Goal: Task Accomplishment & Management: Use online tool/utility

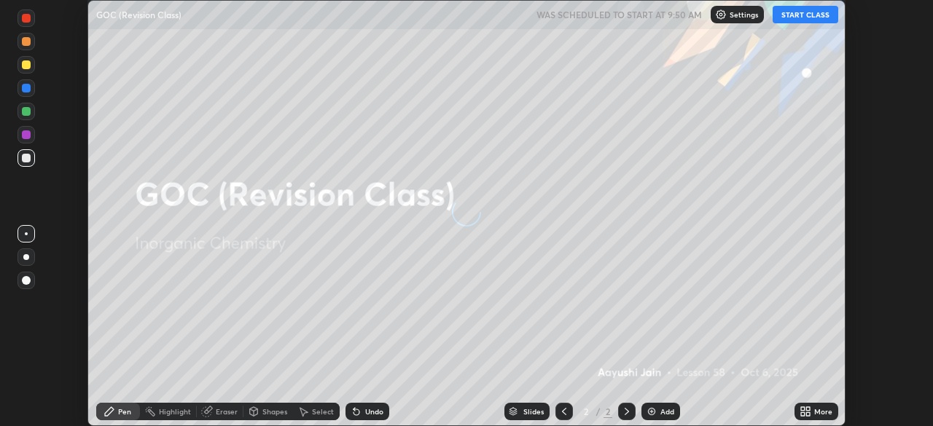
scroll to position [426, 933]
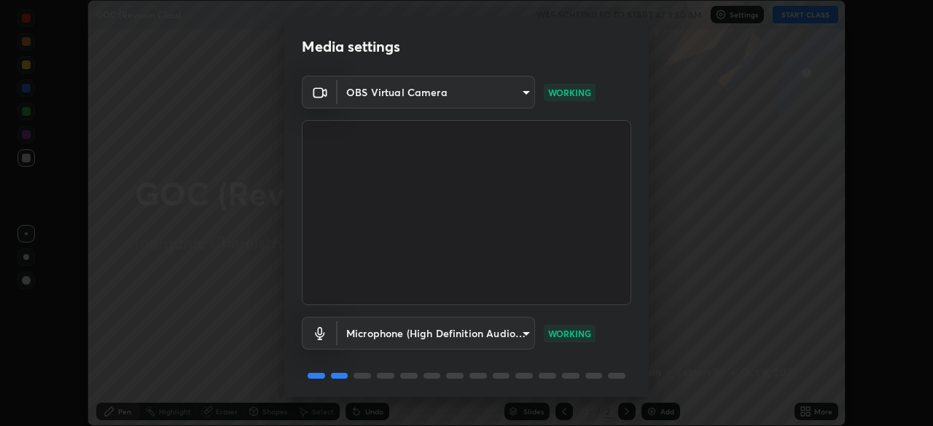
click at [458, 332] on body "Erase all GOC (Revision Class) WAS SCHEDULED TO START AT 9:50 AM Settings START…" at bounding box center [466, 213] width 933 height 426
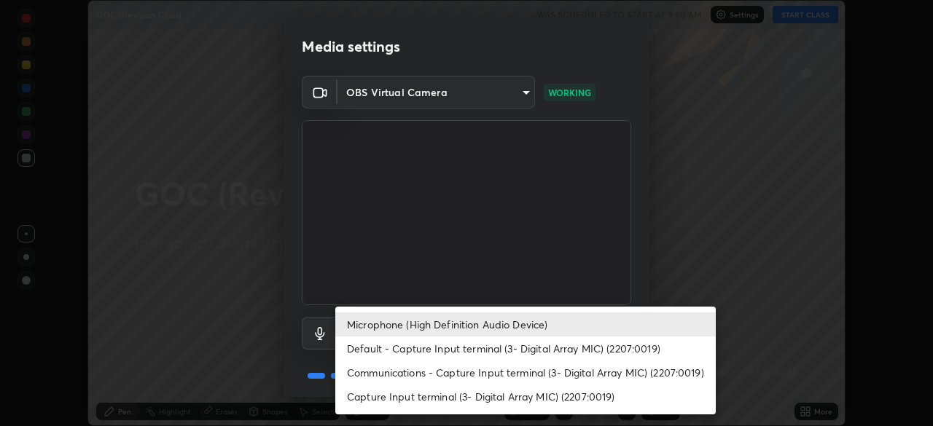
click at [446, 350] on li "Default - Capture Input terminal (3- Digital Array MIC) (2207:0019)" at bounding box center [525, 349] width 380 height 24
type input "default"
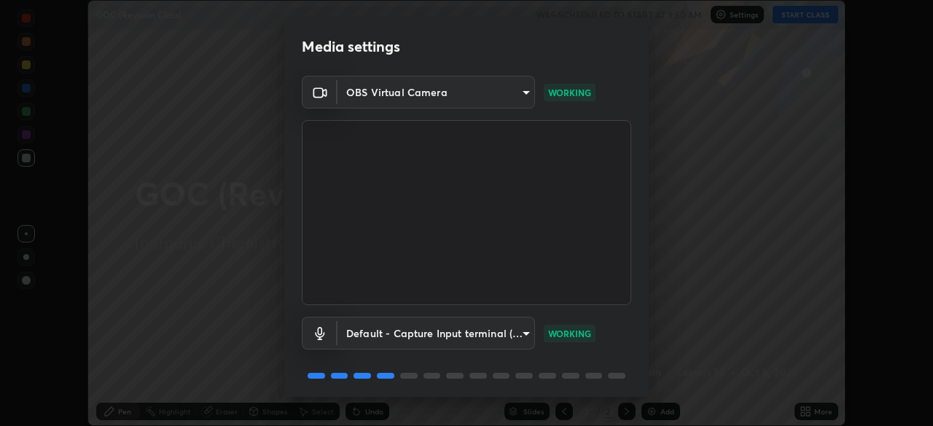
scroll to position [52, 0]
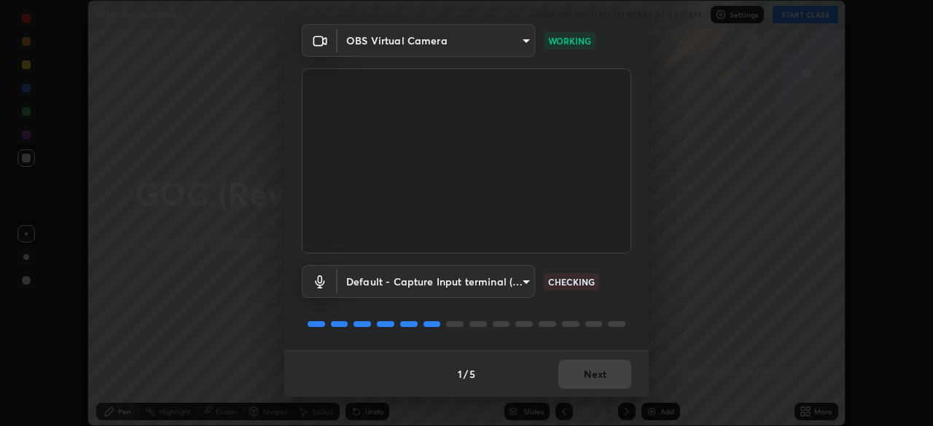
click at [586, 371] on div "1 / 5 Next" at bounding box center [466, 374] width 364 height 47
click at [593, 368] on div "1 / 5 Next" at bounding box center [466, 374] width 364 height 47
click at [606, 375] on button "Next" at bounding box center [594, 374] width 73 height 29
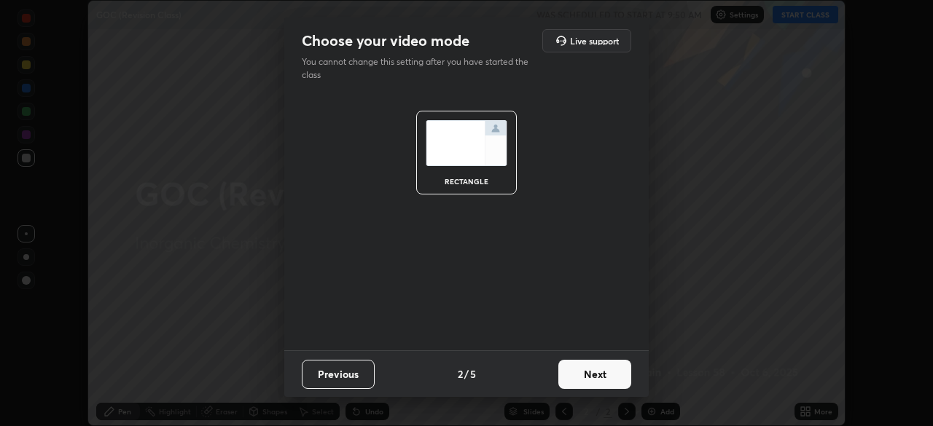
click at [610, 373] on button "Next" at bounding box center [594, 374] width 73 height 29
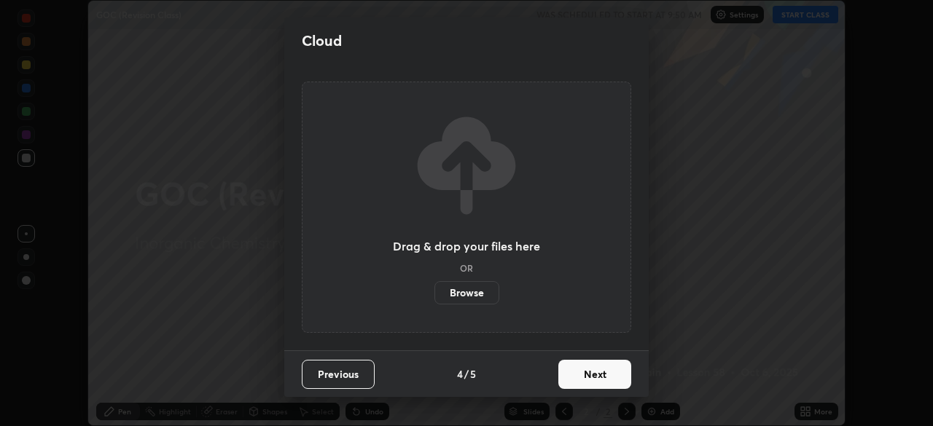
scroll to position [0, 0]
click at [621, 370] on button "Next" at bounding box center [594, 374] width 73 height 29
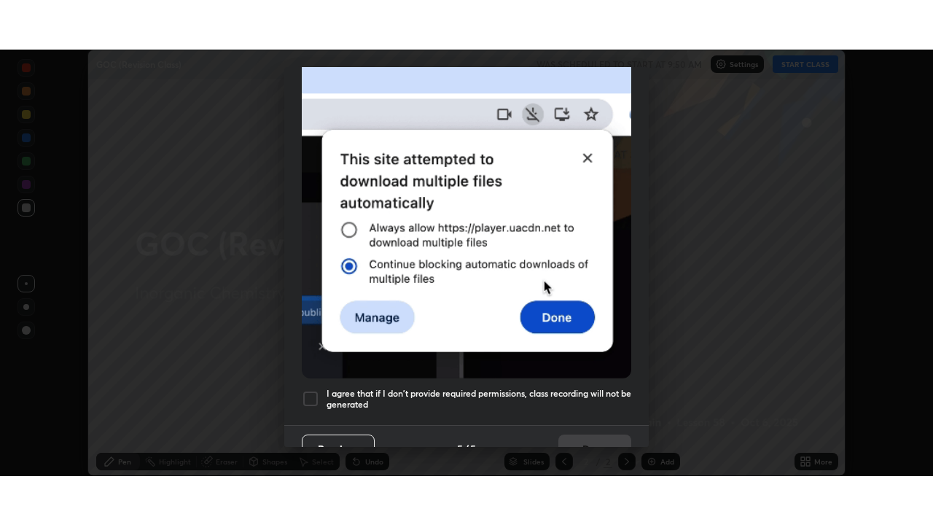
scroll to position [349, 0]
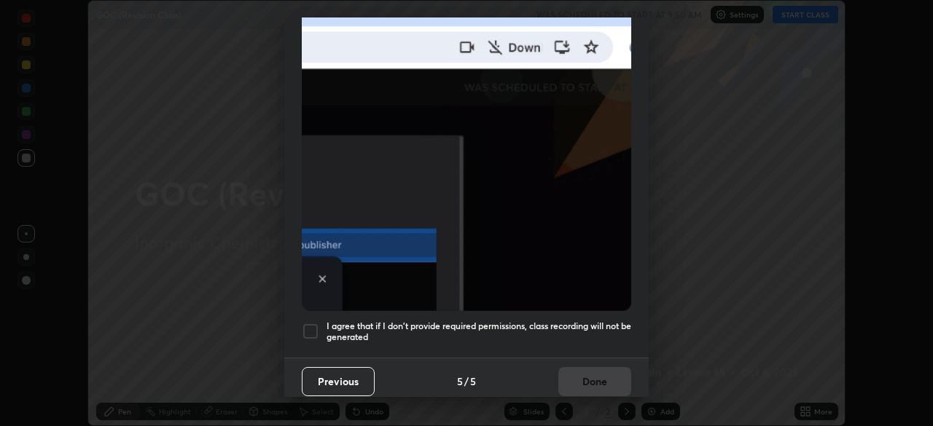
click at [313, 326] on div at bounding box center [310, 331] width 17 height 17
click at [574, 372] on button "Done" at bounding box center [594, 381] width 73 height 29
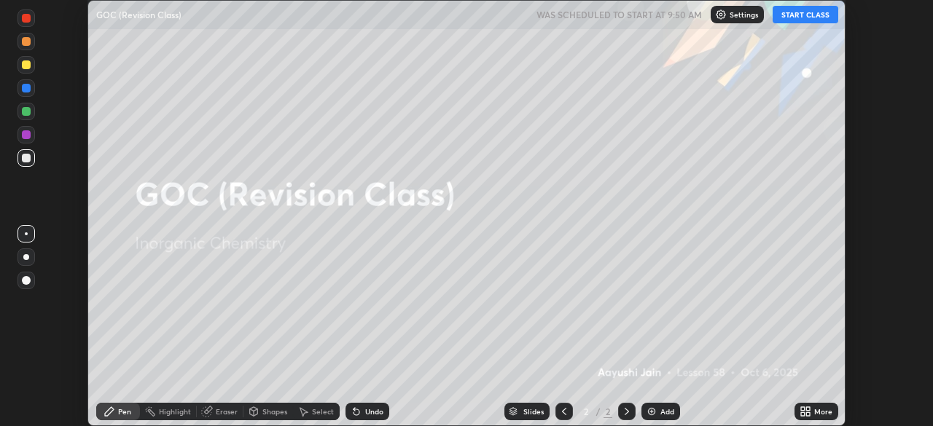
click at [808, 414] on icon at bounding box center [808, 415] width 4 height 4
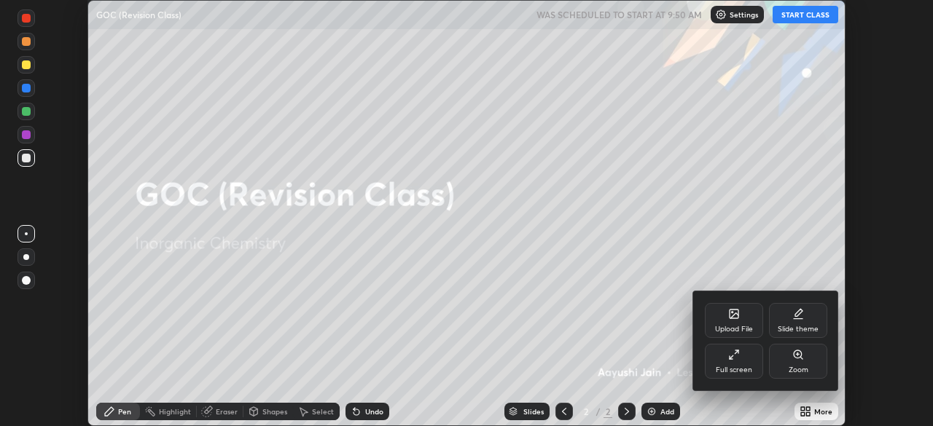
click at [743, 370] on div "Full screen" at bounding box center [734, 370] width 36 height 7
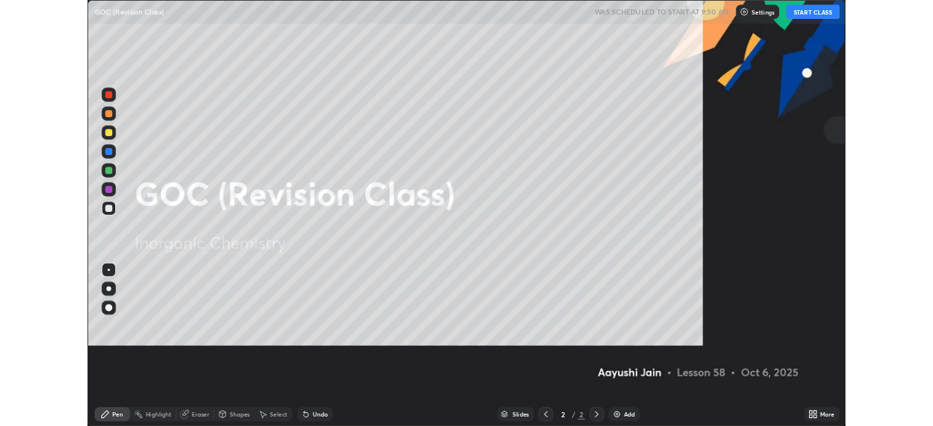
scroll to position [525, 933]
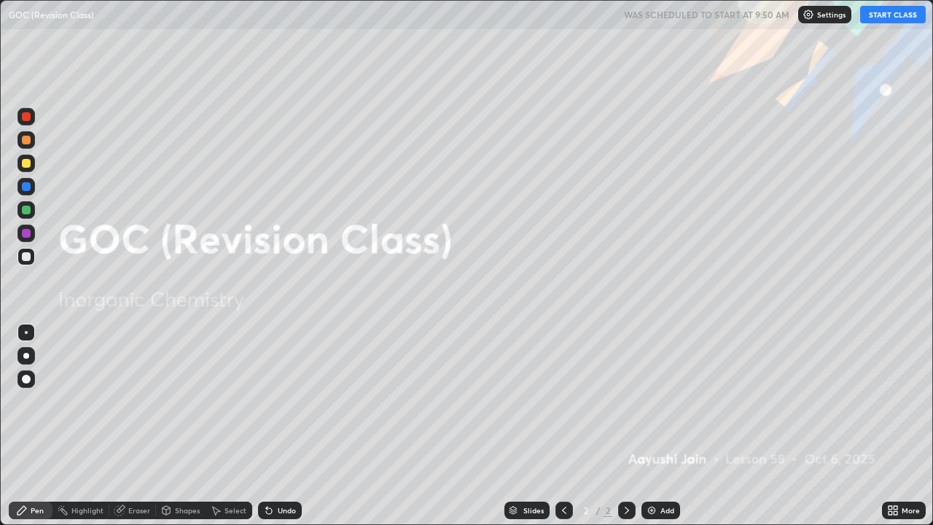
click at [897, 12] on button "START CLASS" at bounding box center [893, 14] width 66 height 17
click at [660, 426] on div "Add" at bounding box center [667, 510] width 14 height 7
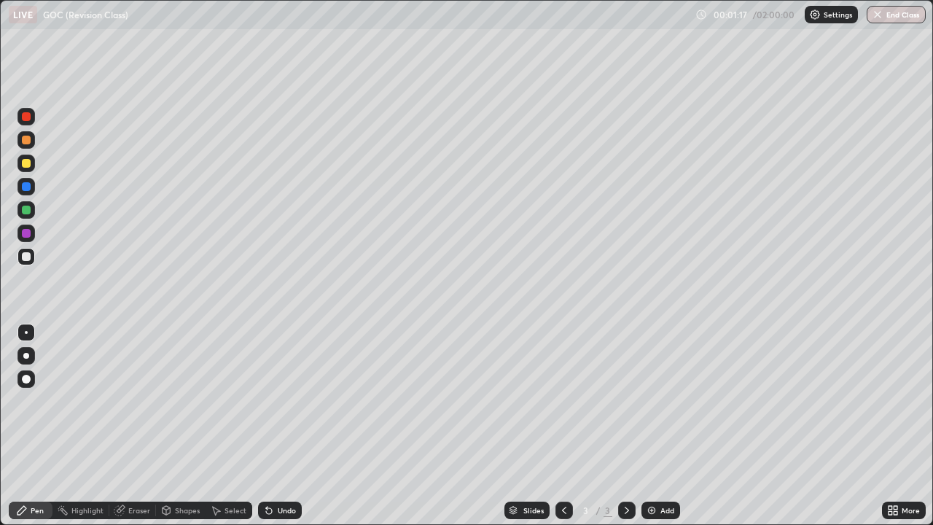
click at [28, 355] on div at bounding box center [26, 356] width 6 height 6
click at [29, 162] on div at bounding box center [26, 163] width 9 height 9
click at [286, 426] on div "Undo" at bounding box center [287, 510] width 18 height 7
click at [282, 426] on div "Undo" at bounding box center [287, 510] width 18 height 7
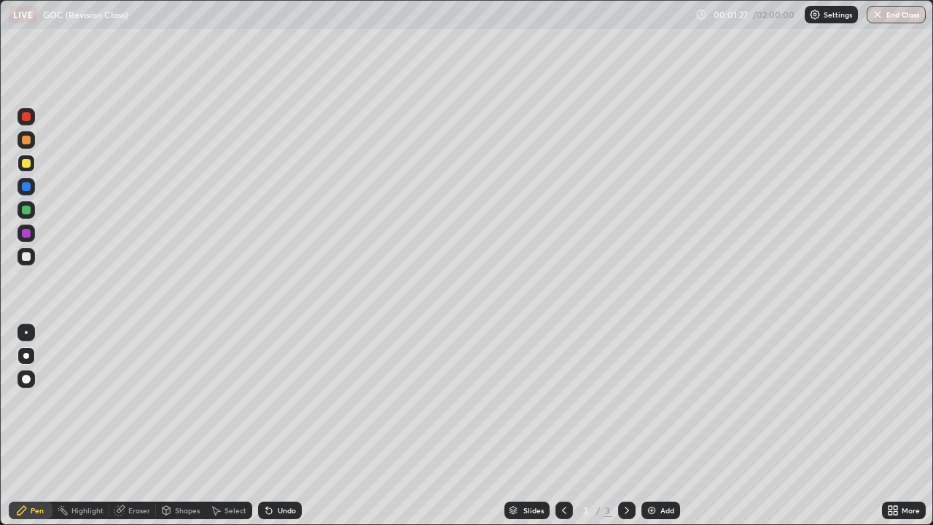
click at [282, 426] on div "Undo" at bounding box center [287, 510] width 18 height 7
click at [280, 426] on div "Undo" at bounding box center [287, 510] width 18 height 7
click at [278, 426] on div "Undo" at bounding box center [287, 510] width 18 height 7
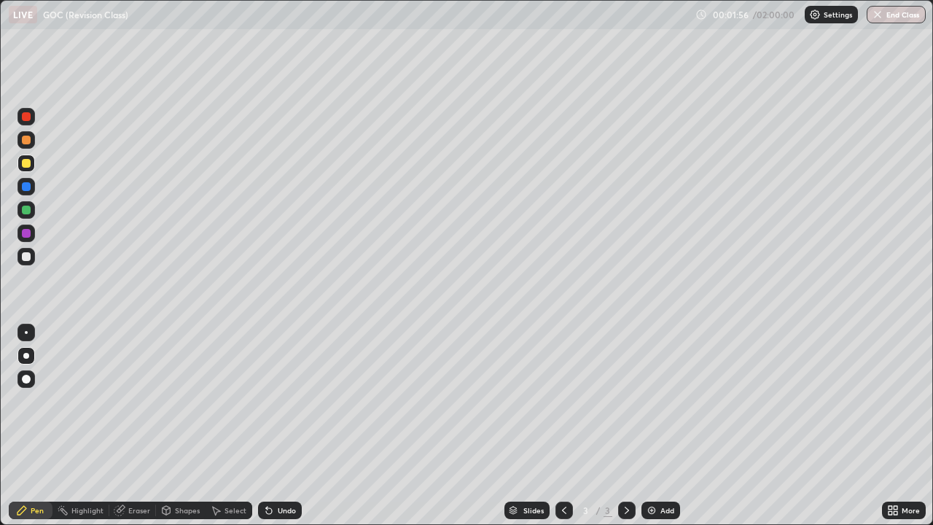
click at [278, 426] on div "Undo" at bounding box center [287, 510] width 18 height 7
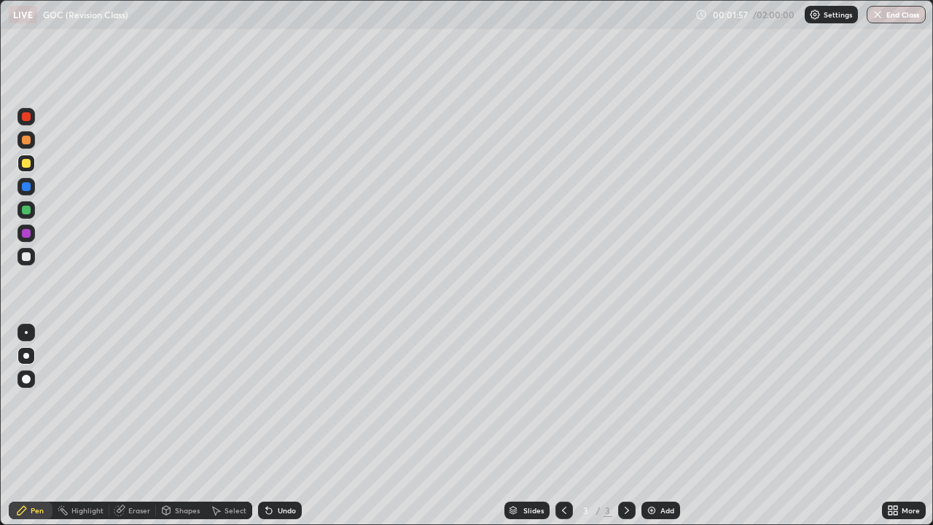
click at [278, 426] on div "Undo" at bounding box center [287, 510] width 18 height 7
click at [27, 258] on div at bounding box center [26, 256] width 9 height 9
click at [278, 426] on div "Undo" at bounding box center [287, 510] width 18 height 7
click at [281, 426] on div "Undo" at bounding box center [287, 510] width 18 height 7
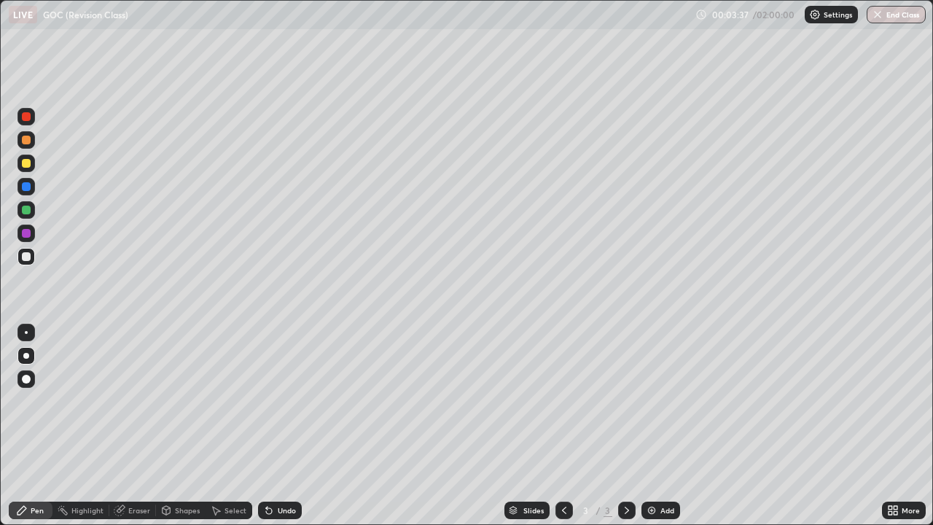
click at [281, 426] on div "Undo" at bounding box center [287, 510] width 18 height 7
click at [289, 426] on div "Undo" at bounding box center [287, 510] width 18 height 7
click at [289, 426] on div "Undo" at bounding box center [280, 509] width 44 height 17
click at [286, 426] on div "Undo" at bounding box center [287, 510] width 18 height 7
click at [658, 426] on div "Add" at bounding box center [660, 509] width 39 height 17
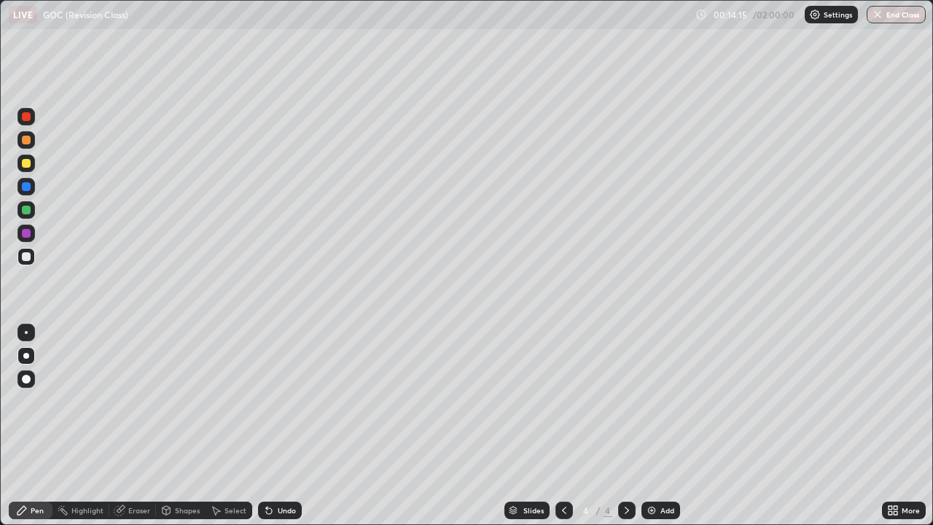
click at [0, 426] on div "Setting up your live class" at bounding box center [466, 262] width 933 height 525
click at [656, 426] on div "Add" at bounding box center [660, 509] width 39 height 17
click at [661, 426] on div "Add" at bounding box center [667, 510] width 14 height 7
click at [561, 426] on icon at bounding box center [564, 510] width 12 height 12
click at [275, 426] on div "Undo" at bounding box center [280, 509] width 44 height 17
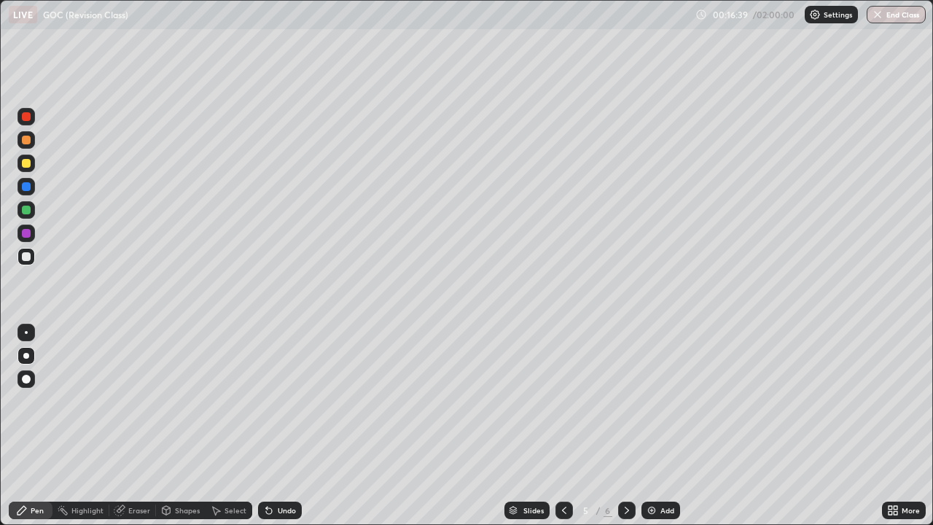
click at [286, 426] on div "Undo" at bounding box center [287, 510] width 18 height 7
click at [275, 426] on div "Undo" at bounding box center [280, 509] width 44 height 17
click at [278, 426] on div "Undo" at bounding box center [287, 510] width 18 height 7
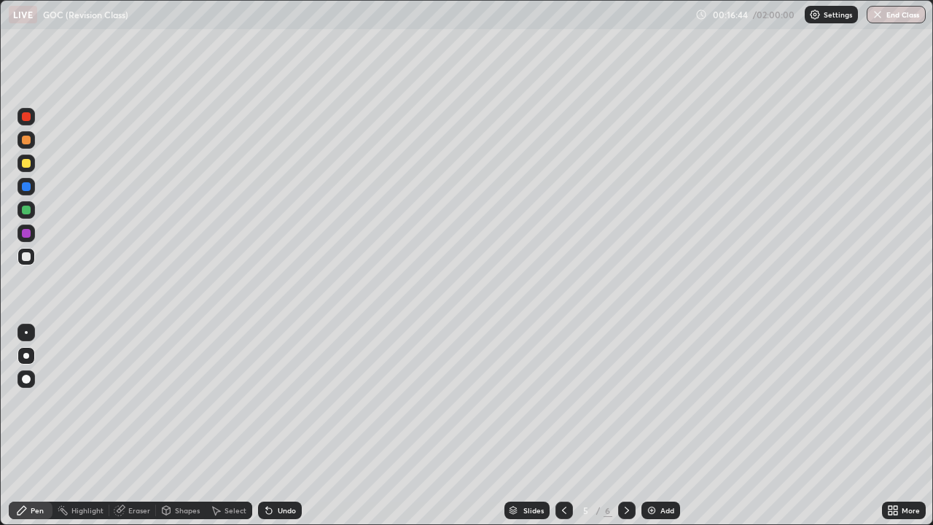
click at [278, 426] on div "Undo" at bounding box center [287, 510] width 18 height 7
click at [138, 426] on div "Eraser" at bounding box center [139, 510] width 22 height 7
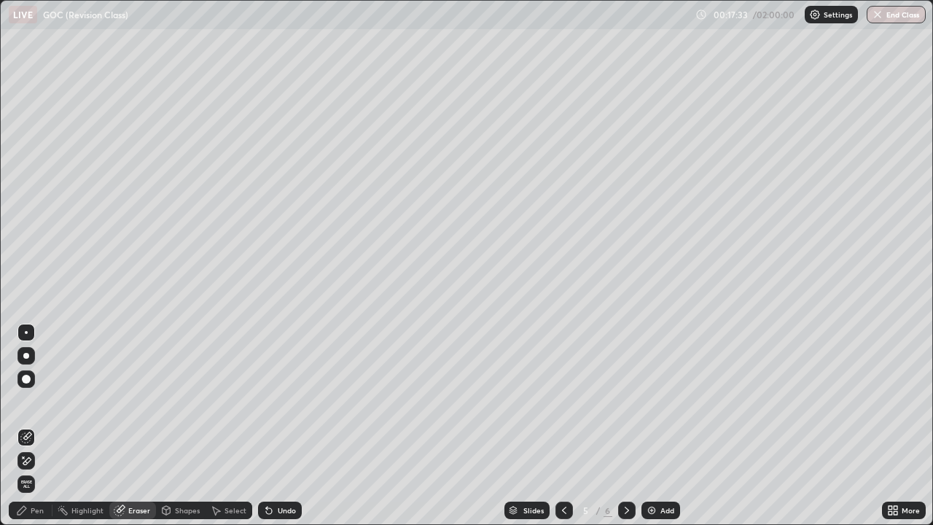
click at [37, 426] on div "Pen" at bounding box center [37, 510] width 13 height 7
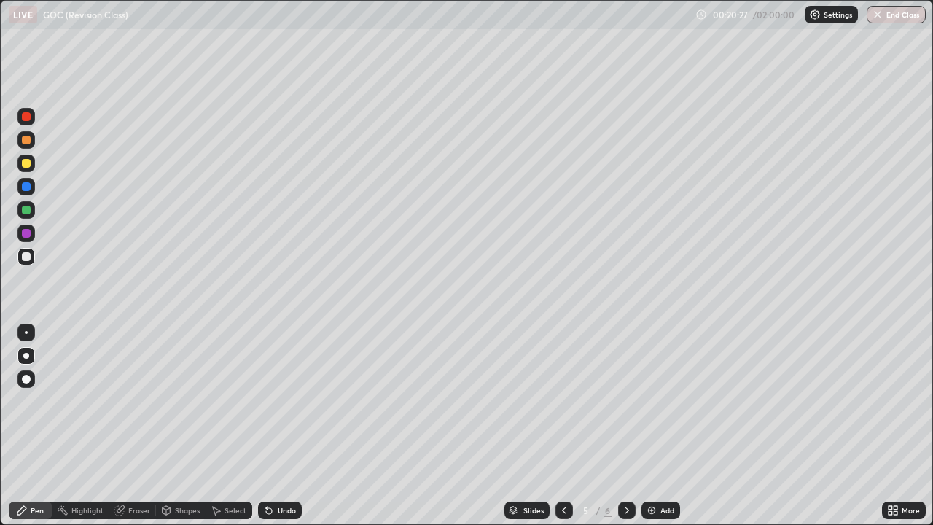
click at [26, 160] on div at bounding box center [26, 163] width 9 height 9
click at [623, 426] on icon at bounding box center [627, 510] width 12 height 12
click at [279, 426] on div "Undo" at bounding box center [287, 510] width 18 height 7
click at [278, 426] on div "Undo" at bounding box center [287, 510] width 18 height 7
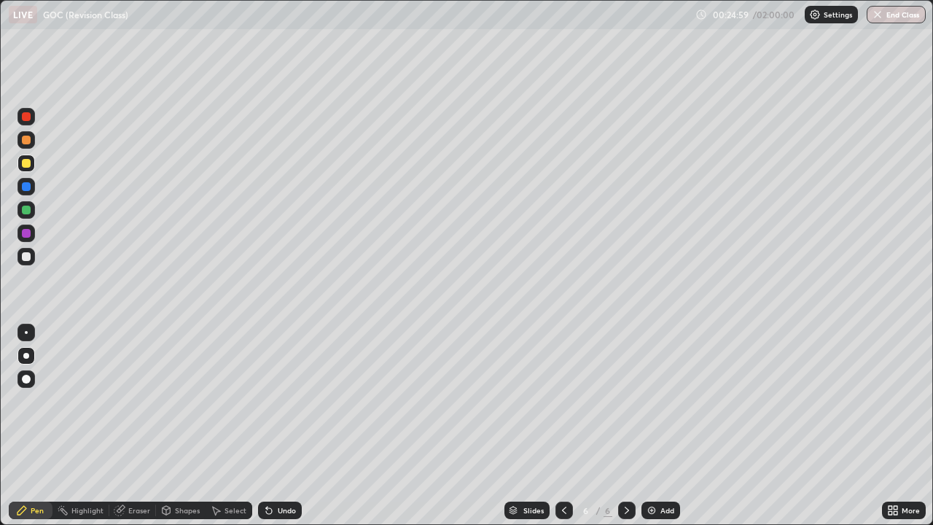
click at [278, 426] on div "Undo" at bounding box center [287, 510] width 18 height 7
click at [27, 257] on div at bounding box center [26, 256] width 9 height 9
click at [0, 426] on div "Pen Highlight Eraser Shapes Select Undo Slides 6 / 6 Add More" at bounding box center [466, 510] width 933 height 29
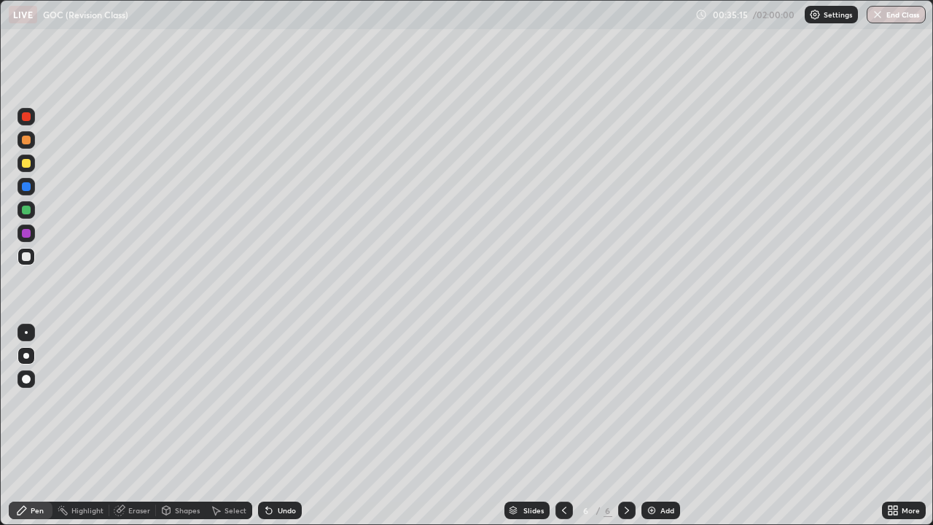
click at [660, 426] on div "Add" at bounding box center [667, 510] width 14 height 7
click at [563, 426] on div at bounding box center [563, 509] width 17 height 17
click at [627, 426] on div at bounding box center [626, 509] width 17 height 17
click at [667, 426] on div "Add" at bounding box center [667, 510] width 14 height 7
click at [563, 426] on icon at bounding box center [564, 510] width 12 height 12
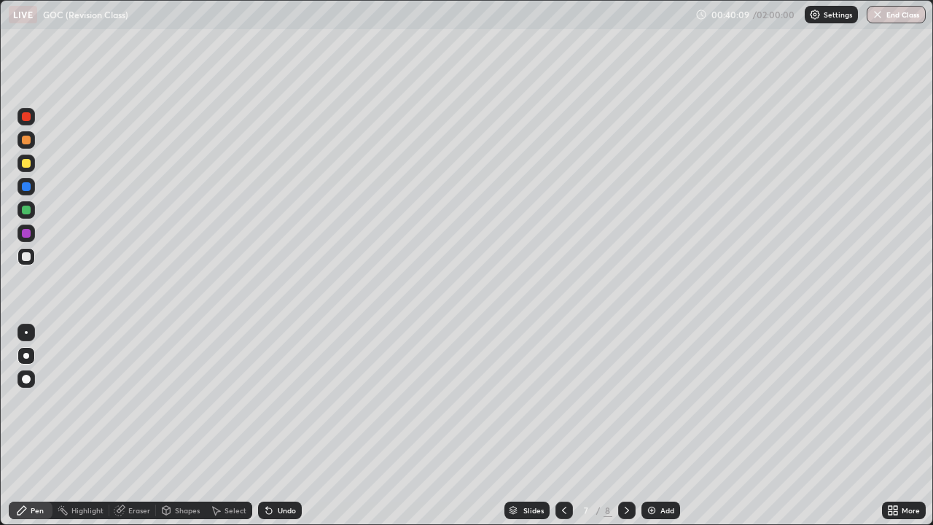
click at [625, 426] on icon at bounding box center [627, 510] width 12 height 12
click at [27, 163] on div at bounding box center [26, 163] width 9 height 9
click at [34, 261] on div at bounding box center [25, 256] width 17 height 17
click at [657, 426] on div "Add" at bounding box center [660, 509] width 39 height 17
click at [273, 426] on div "Undo" at bounding box center [280, 509] width 44 height 17
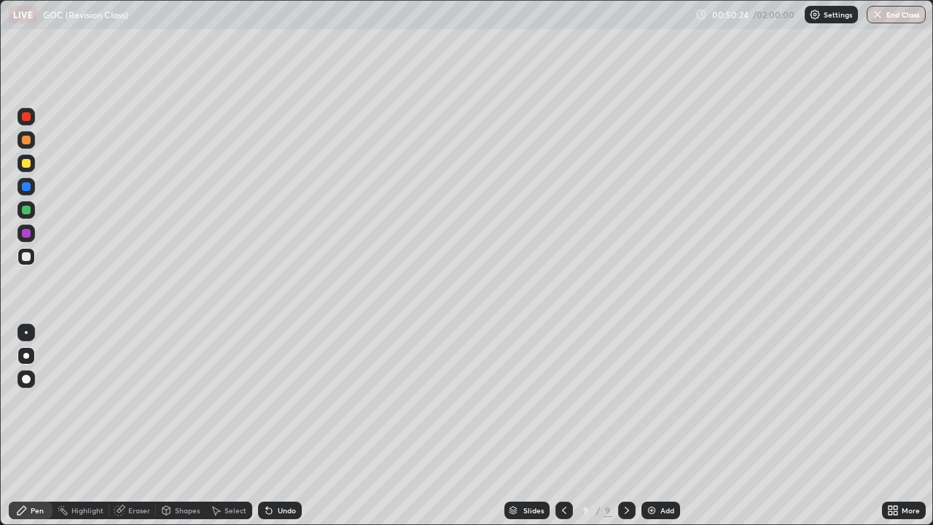
click at [28, 165] on div at bounding box center [26, 163] width 9 height 9
click at [128, 426] on div "Eraser" at bounding box center [132, 509] width 47 height 17
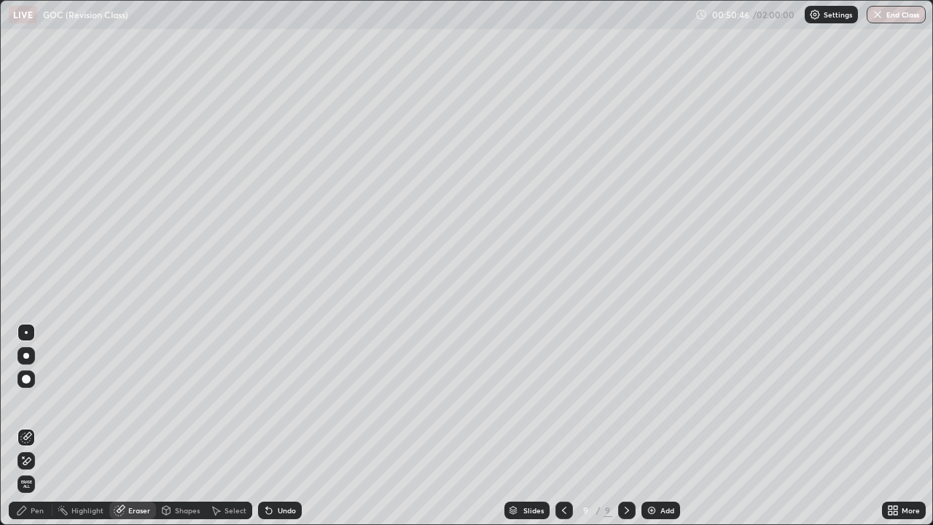
click at [38, 426] on div "Pen" at bounding box center [37, 510] width 13 height 7
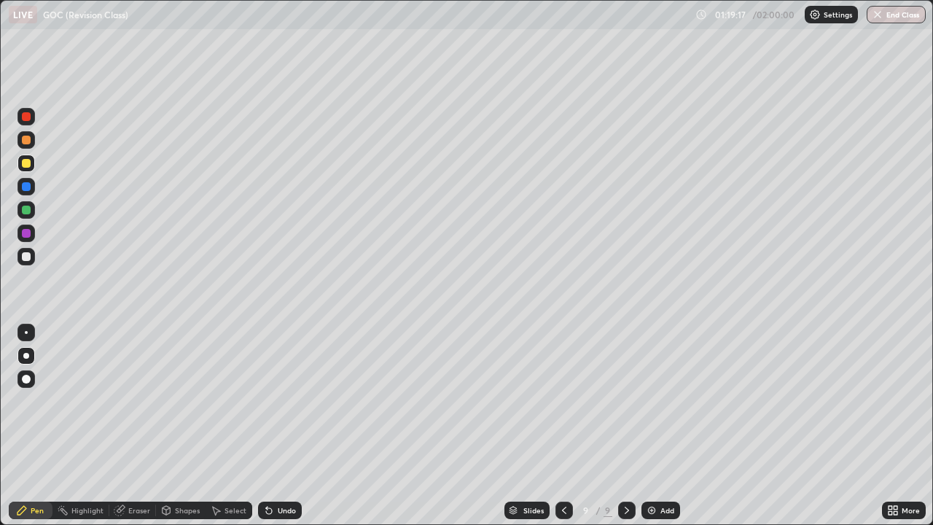
click at [646, 426] on img at bounding box center [652, 510] width 12 height 12
click at [26, 259] on div at bounding box center [26, 256] width 9 height 9
click at [27, 143] on div at bounding box center [26, 140] width 9 height 9
click at [657, 426] on div "Add" at bounding box center [660, 509] width 39 height 17
click at [27, 260] on div at bounding box center [26, 256] width 9 height 9
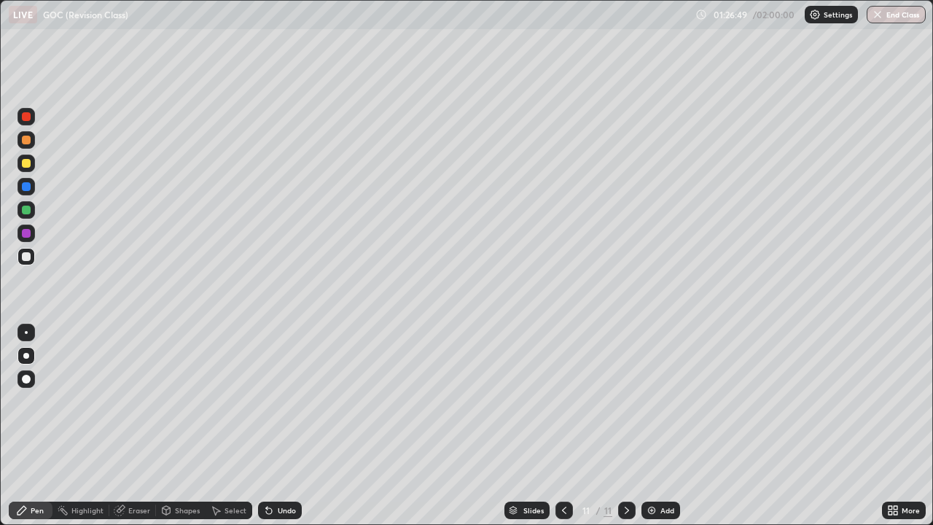
click at [28, 142] on div at bounding box center [26, 140] width 9 height 9
click at [284, 426] on div "Undo" at bounding box center [287, 510] width 18 height 7
click at [24, 259] on div at bounding box center [26, 256] width 9 height 9
click at [217, 426] on div "Select" at bounding box center [229, 510] width 47 height 29
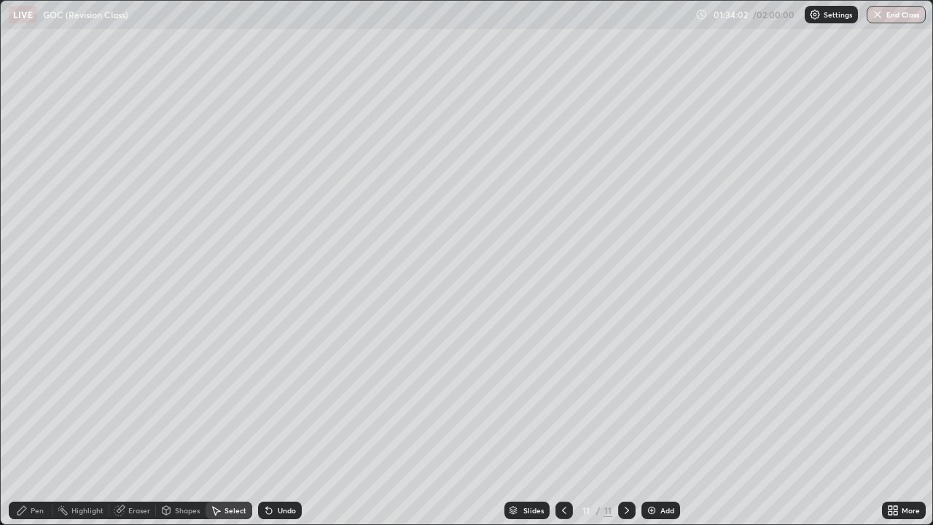
click at [569, 152] on div "0 ° Undo Copy Duplicate Duplicate to new slide Delete" at bounding box center [466, 262] width 931 height 523
click at [38, 426] on div "Pen" at bounding box center [37, 510] width 13 height 7
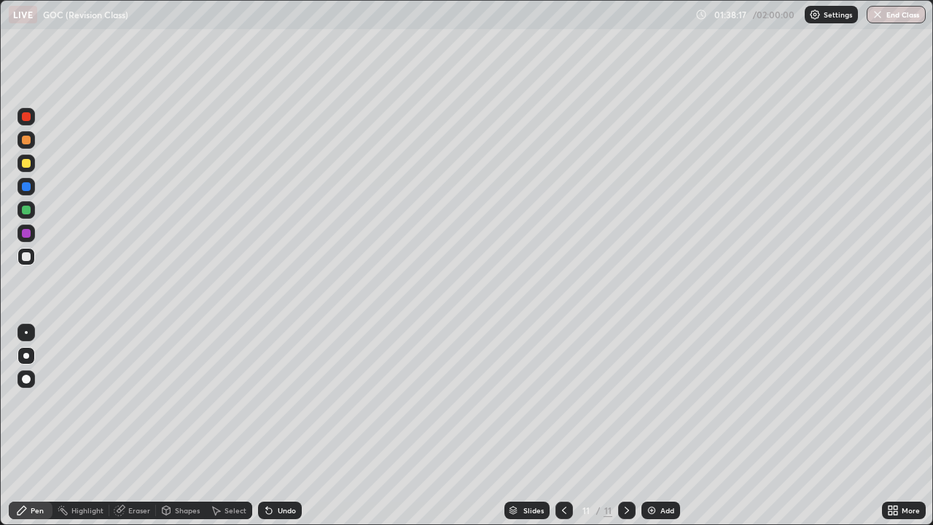
click at [664, 426] on div "Add" at bounding box center [667, 510] width 14 height 7
click at [138, 426] on div "Eraser" at bounding box center [139, 510] width 22 height 7
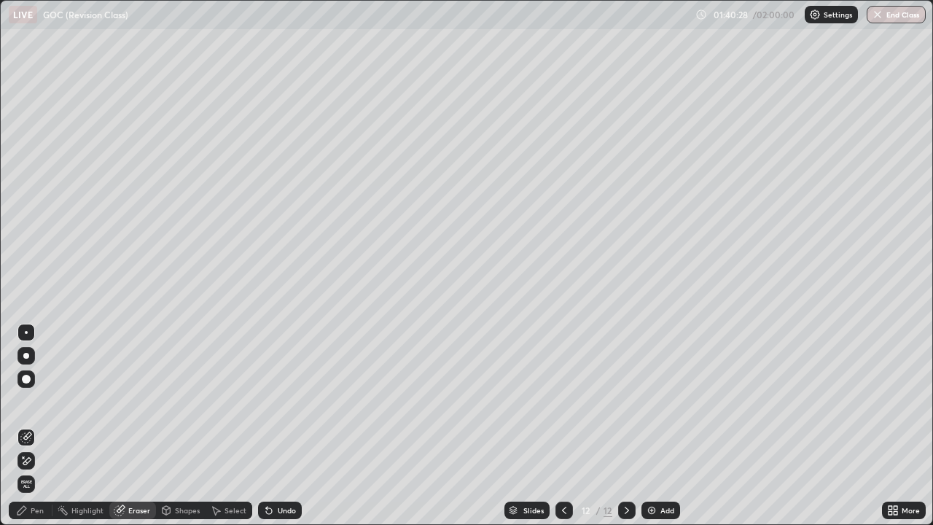
click at [36, 426] on div "Pen" at bounding box center [31, 509] width 44 height 17
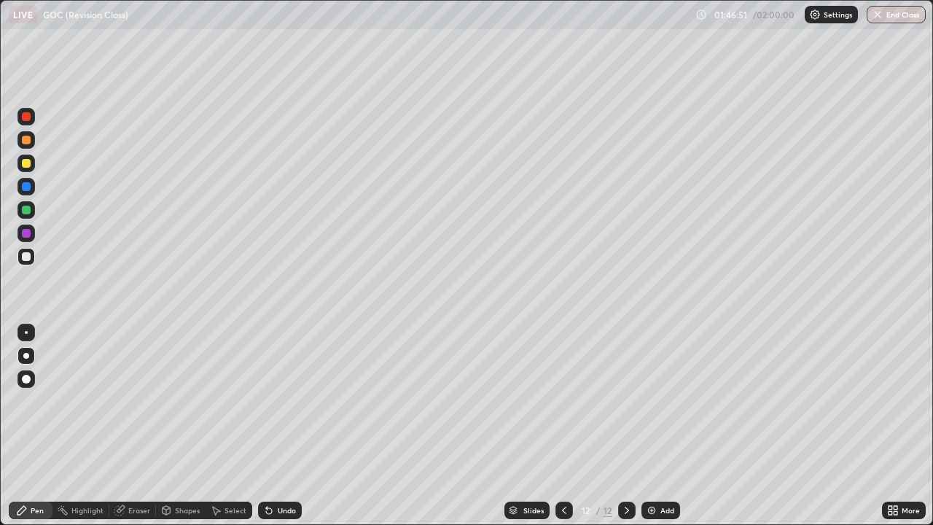
click at [24, 165] on div at bounding box center [26, 163] width 9 height 9
click at [661, 426] on div "Add" at bounding box center [667, 510] width 14 height 7
click at [666, 426] on div "Add" at bounding box center [667, 510] width 14 height 7
click at [23, 255] on div at bounding box center [26, 256] width 9 height 9
click at [654, 426] on img at bounding box center [652, 510] width 12 height 12
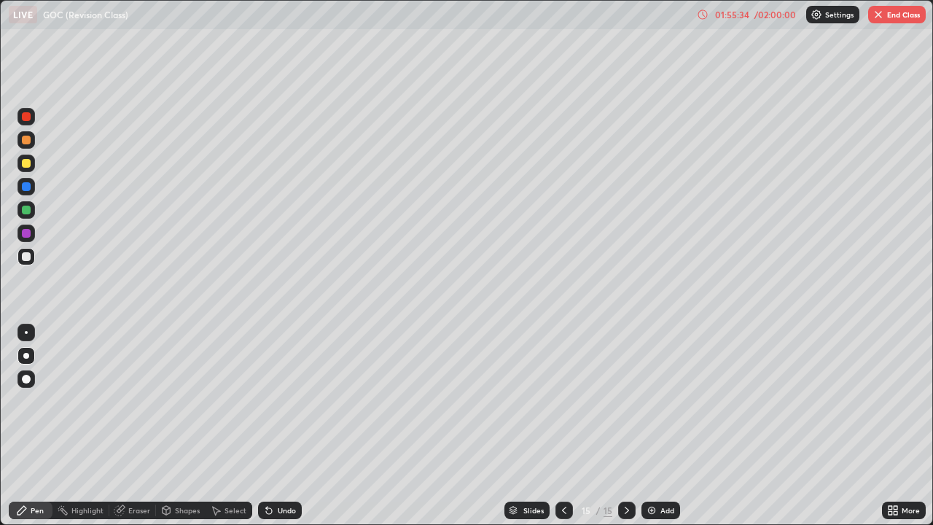
click at [26, 165] on div at bounding box center [26, 163] width 9 height 9
click at [26, 263] on div at bounding box center [25, 256] width 17 height 17
click at [671, 426] on div "Add" at bounding box center [667, 510] width 14 height 7
click at [27, 163] on div at bounding box center [26, 163] width 9 height 9
click at [28, 263] on div at bounding box center [25, 256] width 17 height 17
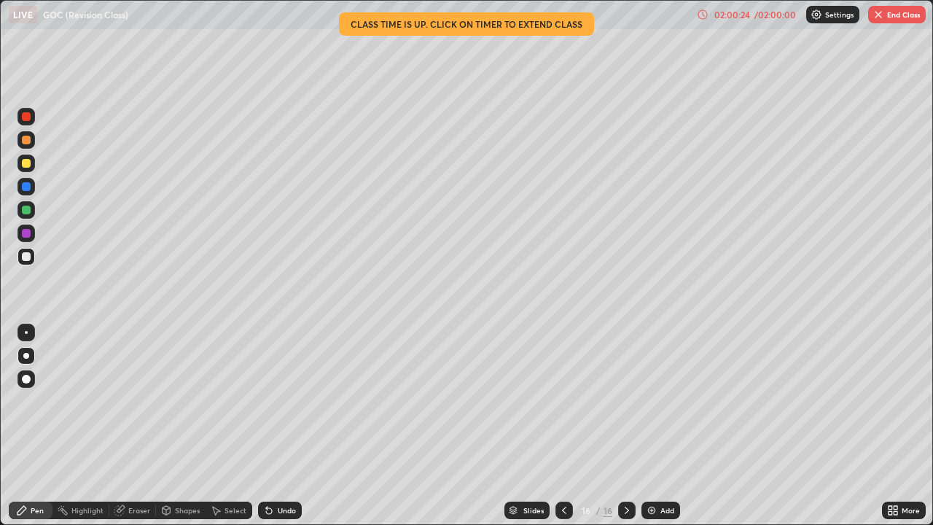
click at [761, 14] on div "/ 02:00:00" at bounding box center [774, 14] width 45 height 9
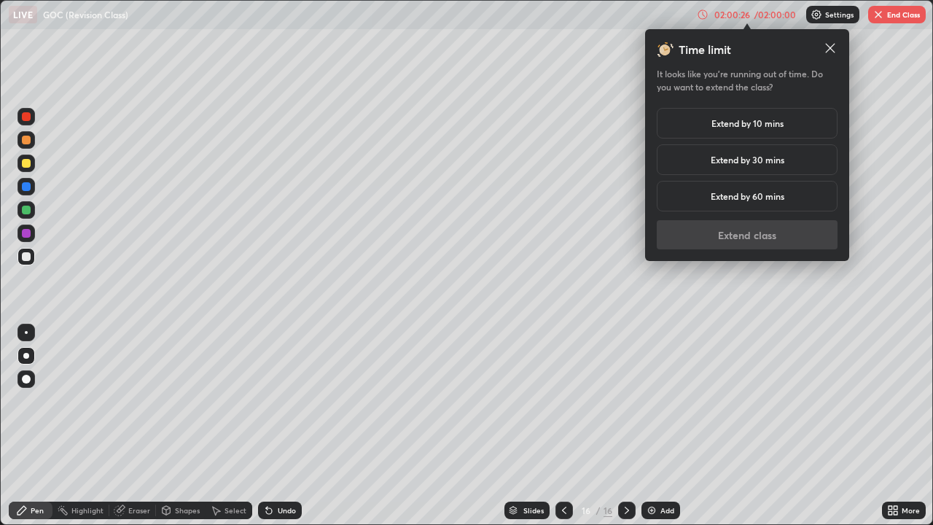
click at [769, 165] on h5 "Extend by 30 mins" at bounding box center [748, 159] width 74 height 13
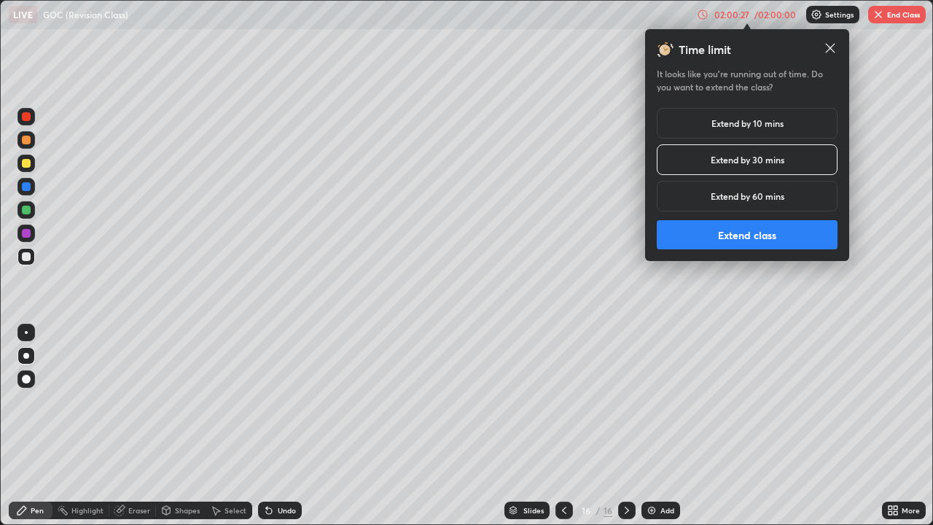
click at [748, 239] on button "Extend class" at bounding box center [747, 234] width 181 height 29
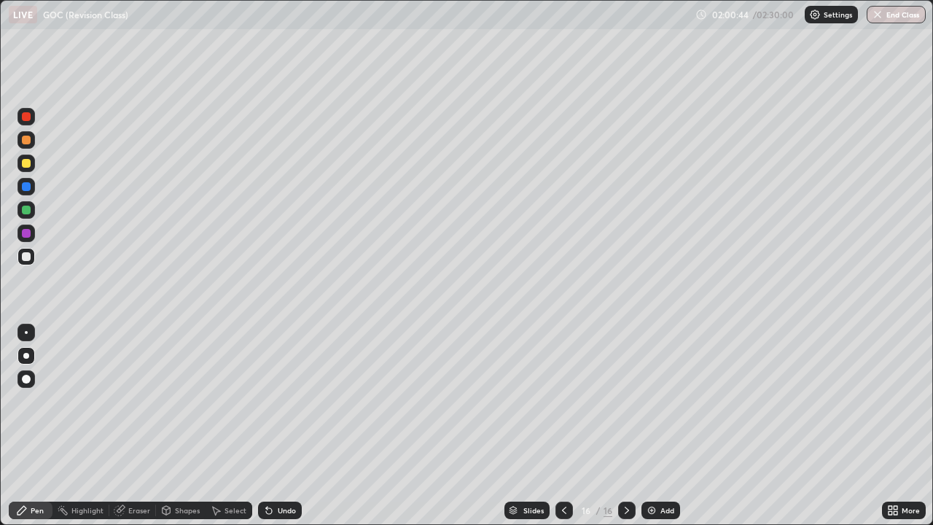
click at [27, 160] on div at bounding box center [26, 163] width 9 height 9
click at [661, 426] on div "Add" at bounding box center [660, 509] width 39 height 17
click at [29, 253] on div at bounding box center [26, 256] width 9 height 9
click at [0, 426] on div "Setting up your live class" at bounding box center [466, 262] width 933 height 525
click at [660, 426] on div "Add" at bounding box center [667, 510] width 14 height 7
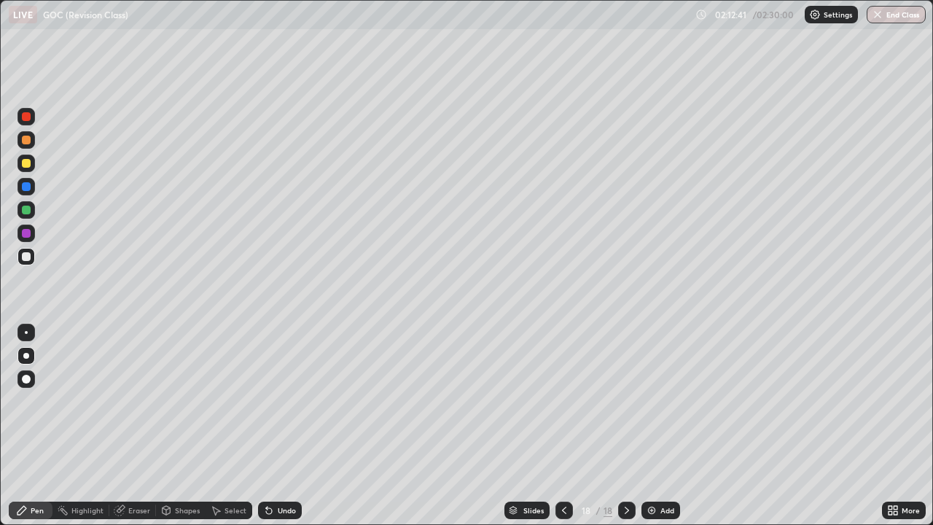
click at [141, 426] on div "Eraser" at bounding box center [139, 510] width 22 height 7
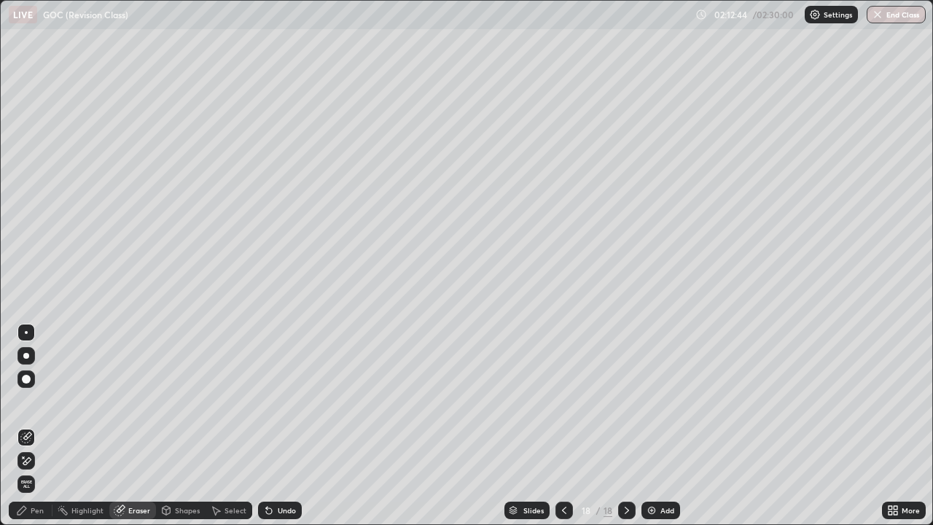
click at [44, 426] on div "Pen" at bounding box center [31, 509] width 44 height 17
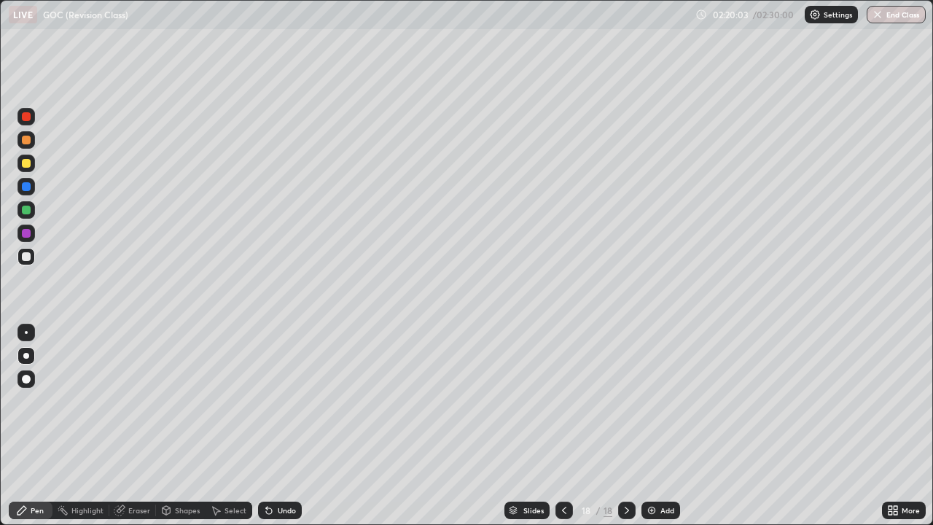
click at [652, 426] on img at bounding box center [652, 510] width 12 height 12
click at [879, 19] on img "button" at bounding box center [878, 15] width 12 height 12
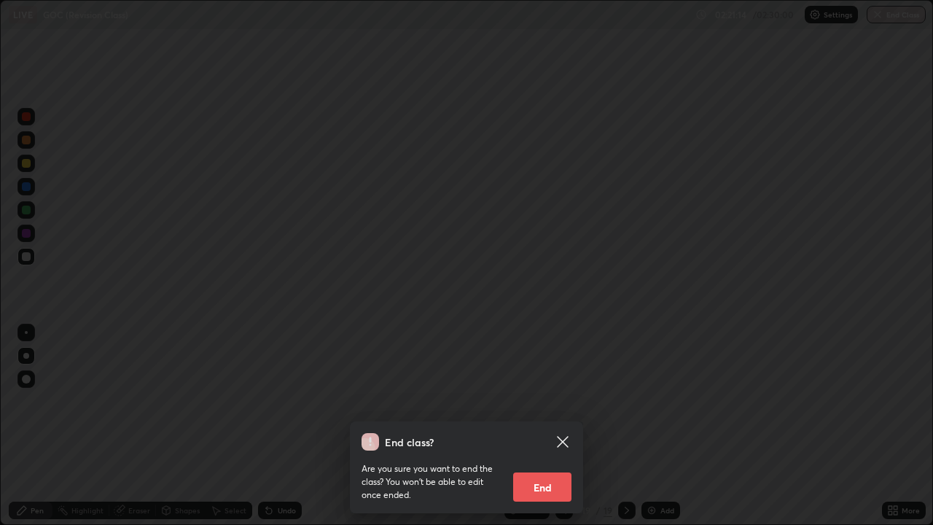
click at [533, 426] on button "End" at bounding box center [542, 486] width 58 height 29
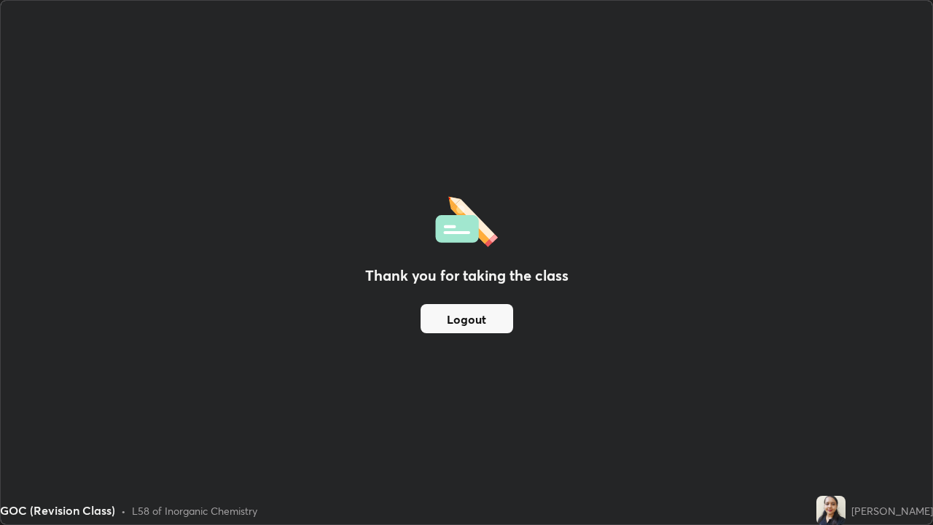
click at [473, 321] on button "Logout" at bounding box center [467, 318] width 93 height 29
click at [475, 330] on button "Logout" at bounding box center [467, 318] width 93 height 29
click at [482, 327] on button "Logout" at bounding box center [467, 318] width 93 height 29
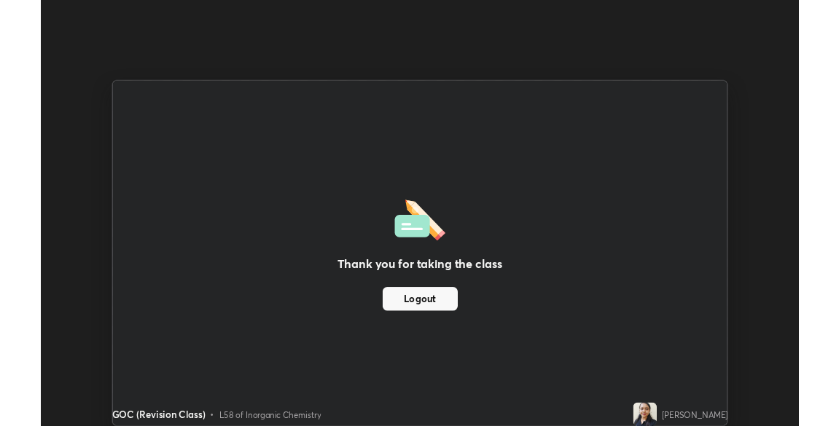
scroll to position [72456, 71949]
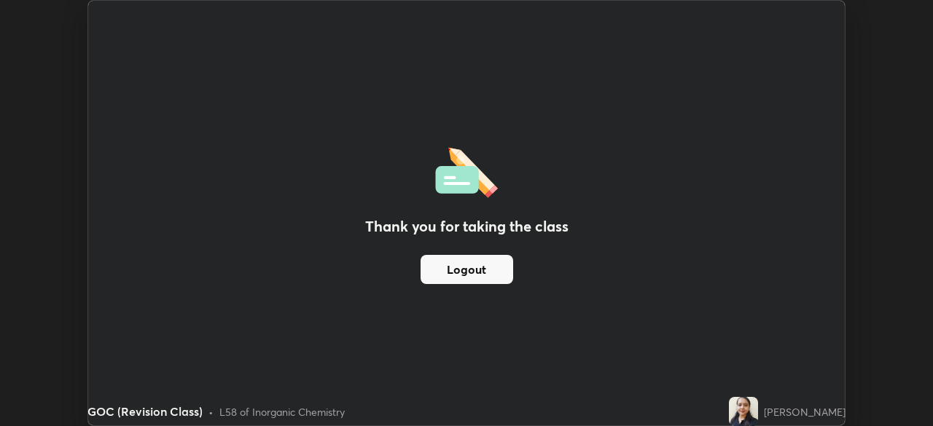
click at [440, 267] on button "Logout" at bounding box center [467, 269] width 93 height 29
click at [442, 266] on button "Logout" at bounding box center [467, 269] width 93 height 29
click at [446, 276] on button "Logout" at bounding box center [466, 269] width 93 height 29
click at [452, 269] on button "Logout" at bounding box center [466, 269] width 93 height 29
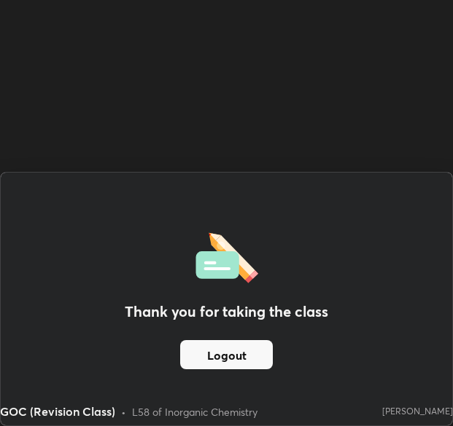
scroll to position [72456, 72430]
